Goal: Task Accomplishment & Management: Use online tool/utility

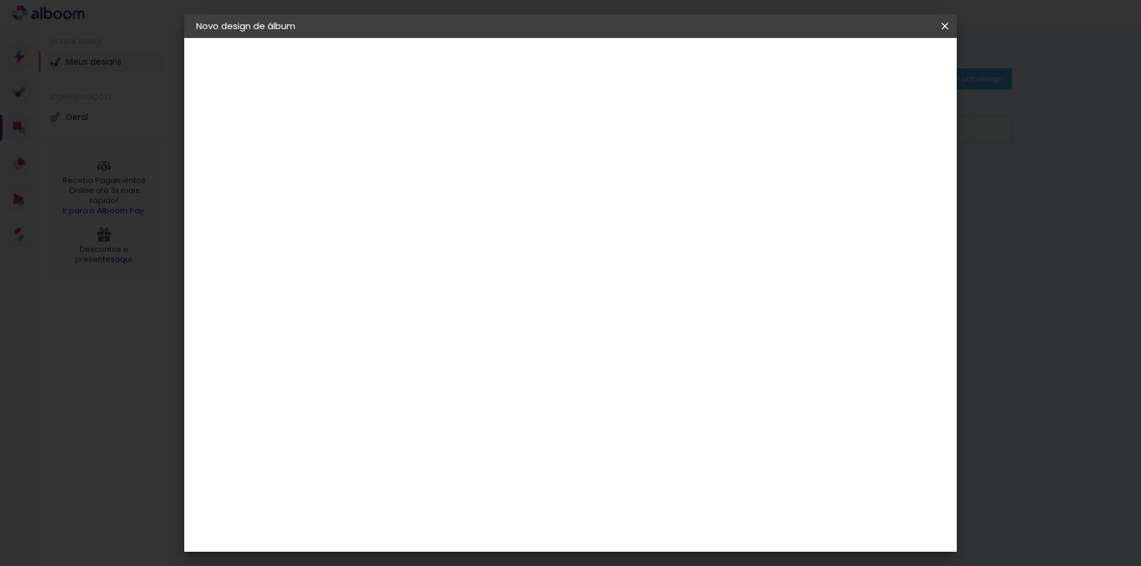
click at [0, 0] on iron-icon at bounding box center [0, 0] width 0 height 0
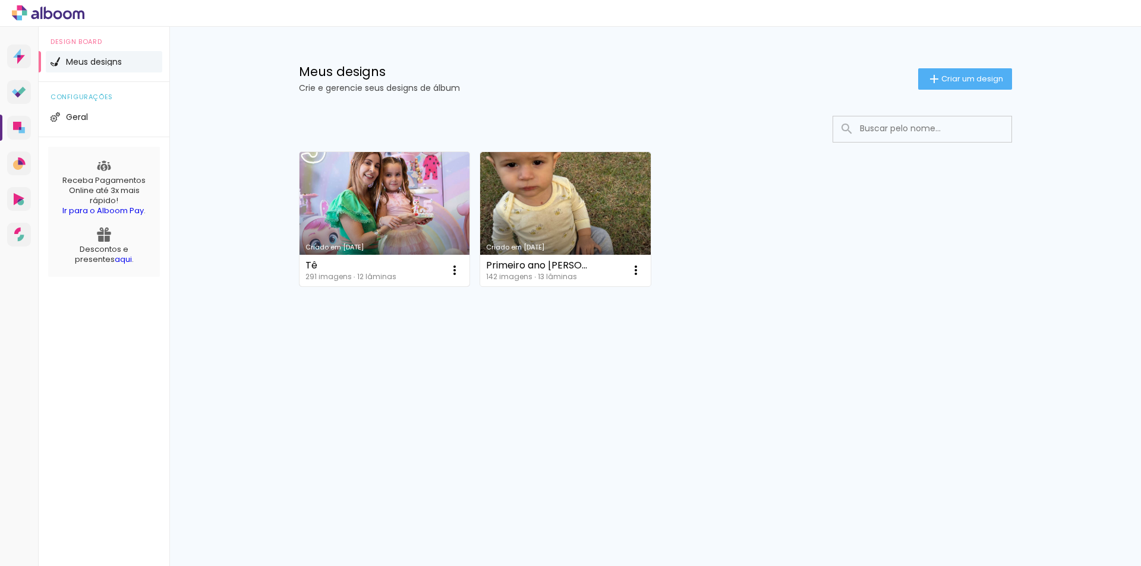
click at [378, 182] on link "Criado em [DATE]" at bounding box center [385, 219] width 171 height 134
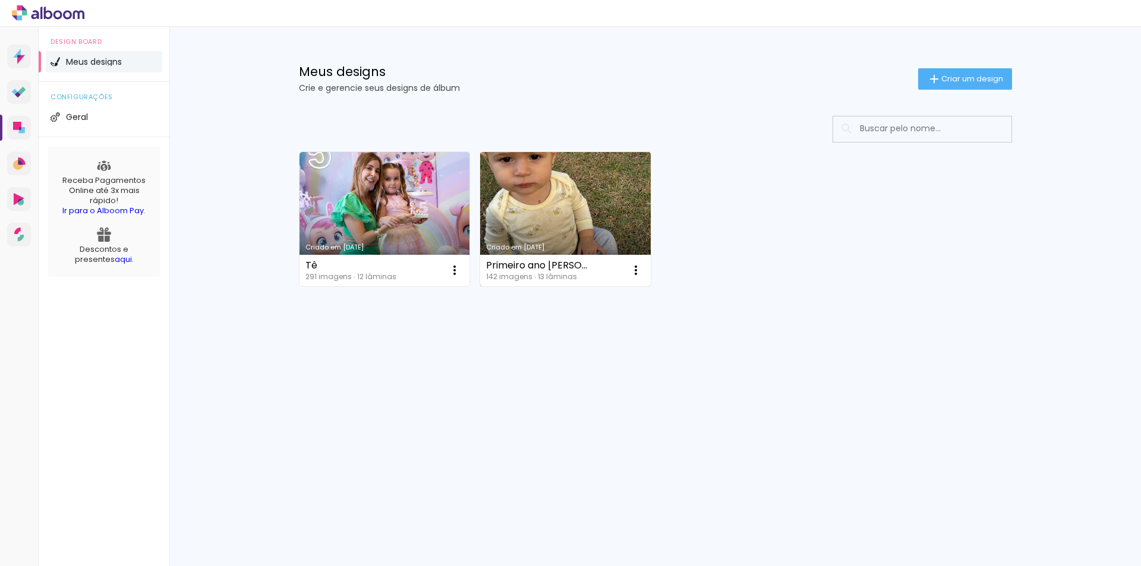
click at [559, 185] on link "Criado em [DATE]" at bounding box center [565, 219] width 171 height 134
